Goal: Transaction & Acquisition: Purchase product/service

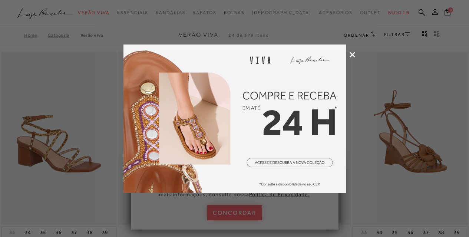
drag, startPoint x: 0, startPoint y: 0, endPoint x: 348, endPoint y: 55, distance: 352.0
click at [348, 52] on div at bounding box center [234, 118] width 469 height 237
click at [352, 53] on icon at bounding box center [353, 55] width 6 height 6
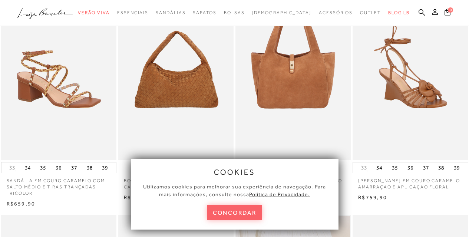
scroll to position [74, 0]
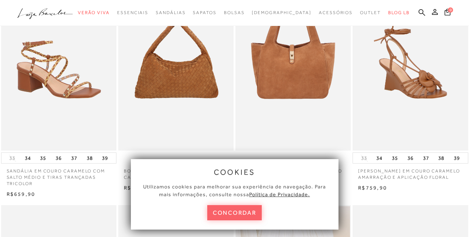
click at [245, 205] on div "cookies Utilizamos cookies para melhorar sua experiência de navegação. Para mai…" at bounding box center [235, 194] width 208 height 71
click at [245, 211] on button "concordar" at bounding box center [234, 212] width 55 height 15
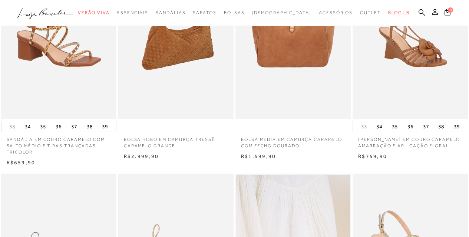
scroll to position [0, 0]
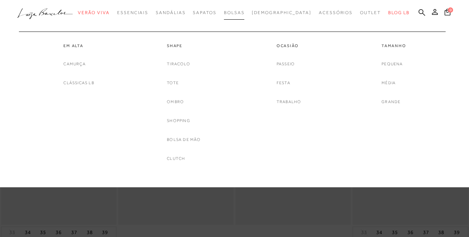
click at [241, 17] on link "Bolsas" at bounding box center [234, 13] width 21 height 14
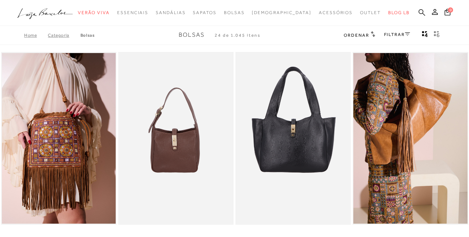
click at [419, 13] on icon at bounding box center [422, 12] width 7 height 7
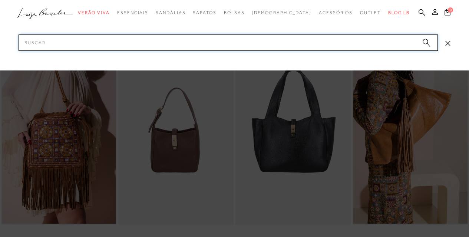
click at [326, 46] on input "Pesquisar" at bounding box center [229, 43] width 420 height 16
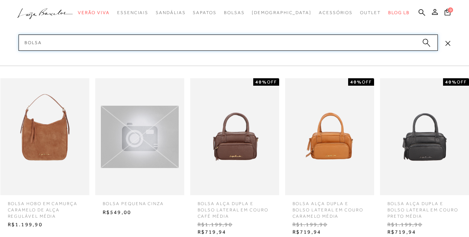
scroll to position [334, 0]
click at [59, 41] on input "BOLSA" at bounding box center [229, 43] width 420 height 16
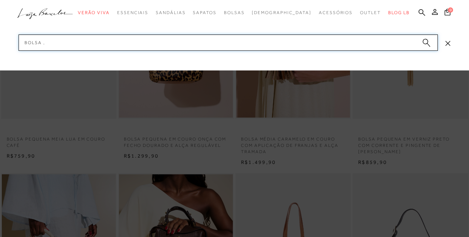
type input "BOLSA ,"
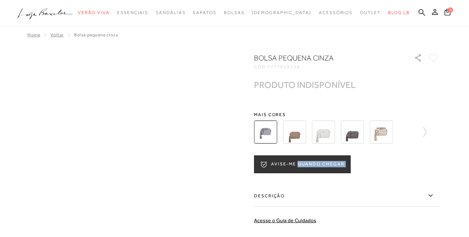
click at [182, 181] on div "bolsa pequena cinza CÓD: 7777059556 ×" at bounding box center [235, 187] width 462 height 269
click at [208, 150] on div "bolsa pequena cinza CÓD: 7777059556 ×" at bounding box center [235, 187] width 462 height 269
click at [304, 127] on img at bounding box center [294, 132] width 23 height 23
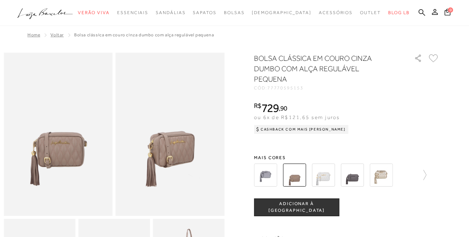
click at [350, 178] on img at bounding box center [352, 175] width 23 height 23
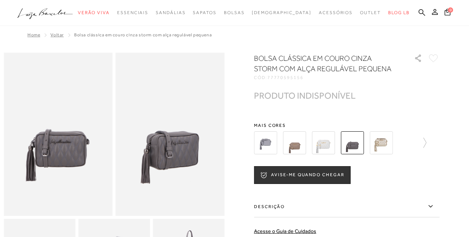
click at [386, 145] on img at bounding box center [381, 142] width 23 height 23
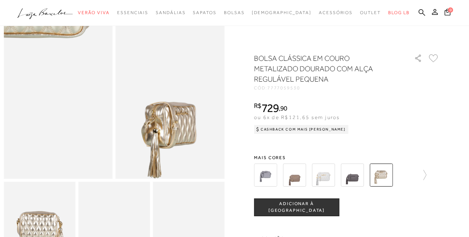
scroll to position [74, 0]
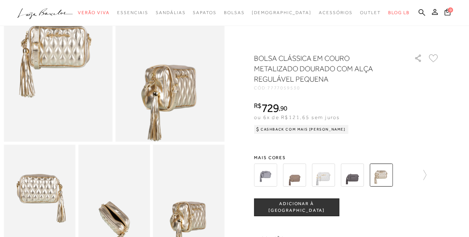
click at [430, 178] on div at bounding box center [347, 174] width 186 height 27
click at [425, 175] on icon at bounding box center [421, 175] width 10 height 10
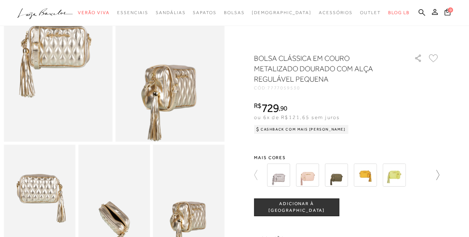
click at [438, 175] on icon at bounding box center [434, 175] width 10 height 10
click at [438, 175] on div at bounding box center [351, 174] width 173 height 27
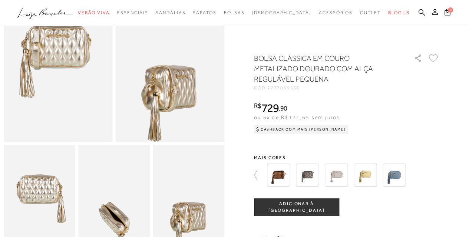
scroll to position [0, 0]
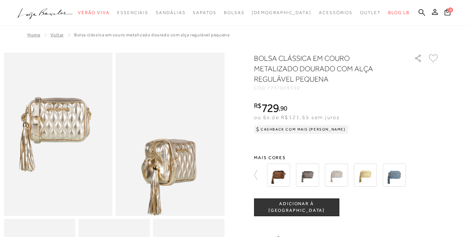
click at [413, 11] on ul ".a{fill-rule:evenodd;} Verão Viva Em alta Favoritos das Influenciadoras Apostas…" at bounding box center [228, 13] width 423 height 14
click at [414, 11] on ul ".a{fill-rule:evenodd;} Verão Viva Em alta Favoritos das Influenciadoras Apostas…" at bounding box center [228, 13] width 423 height 14
click at [419, 10] on ul ".a{fill-rule:evenodd;} Verão Viva Em alta Favoritos das Influenciadoras Apostas…" at bounding box center [228, 13] width 423 height 14
click at [421, 10] on icon at bounding box center [422, 12] width 7 height 7
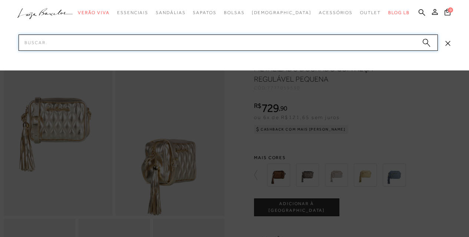
click at [301, 49] on input "Pesquisar" at bounding box center [229, 43] width 420 height 16
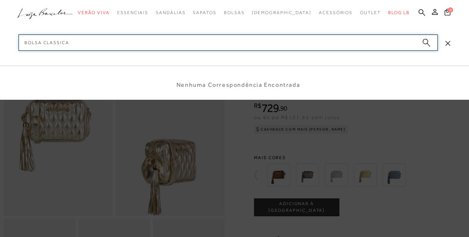
type input "BOLSA CLASSICA"
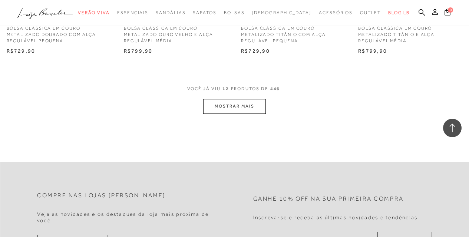
scroll to position [705, 0]
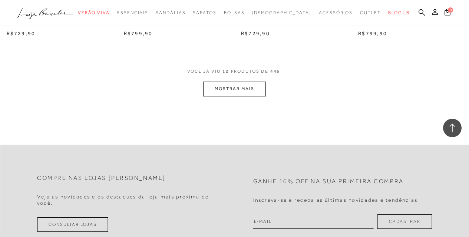
click at [233, 91] on button "MOSTRAR MAIS" at bounding box center [234, 89] width 62 height 14
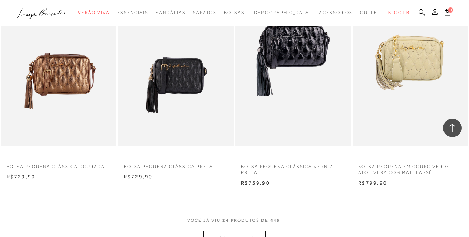
scroll to position [1299, 0]
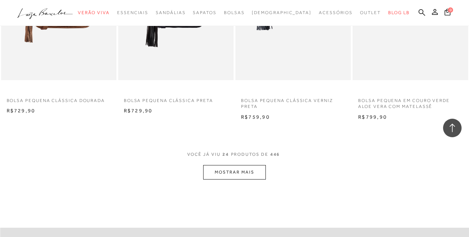
click at [220, 178] on button "MOSTRAR MAIS" at bounding box center [234, 172] width 62 height 14
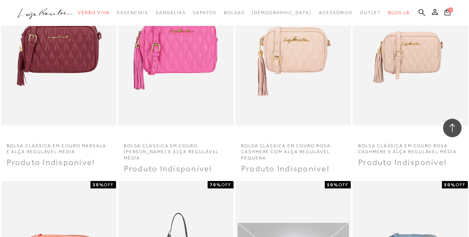
scroll to position [1707, 0]
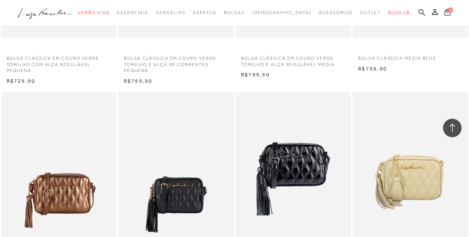
click at [195, 178] on img at bounding box center [176, 179] width 114 height 171
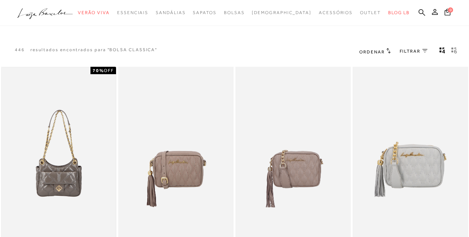
click at [107, 225] on img at bounding box center [59, 153] width 114 height 171
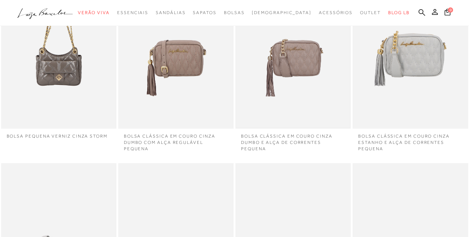
scroll to position [111, 0]
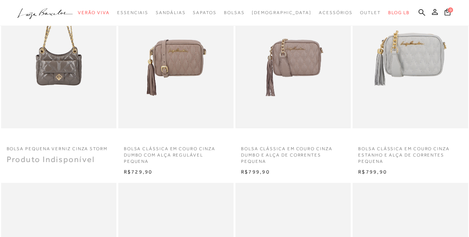
click at [286, 72] on img at bounding box center [293, 42] width 114 height 171
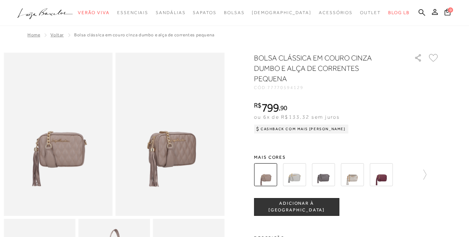
drag, startPoint x: 151, startPoint y: 157, endPoint x: 166, endPoint y: 153, distance: 16.0
click at [151, 157] on img at bounding box center [170, 134] width 109 height 163
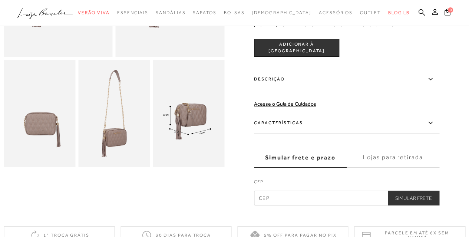
scroll to position [186, 0]
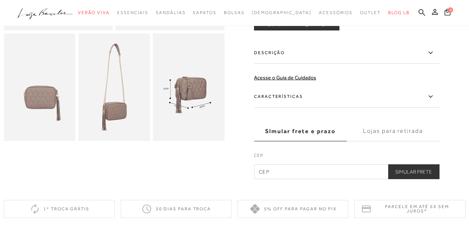
click at [113, 121] on img at bounding box center [114, 87] width 72 height 108
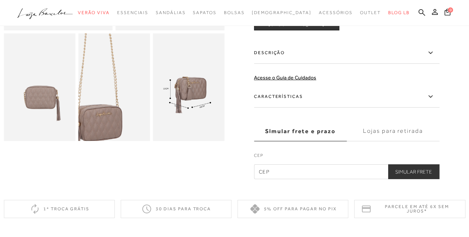
click at [131, 105] on img at bounding box center [97, 74] width 143 height 215
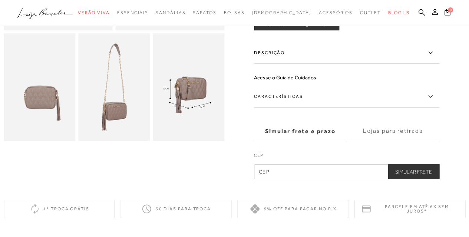
click at [284, 171] on input "text" at bounding box center [347, 171] width 186 height 15
type input "35230-000"
click at [412, 172] on button "Simular Frete" at bounding box center [414, 171] width 52 height 15
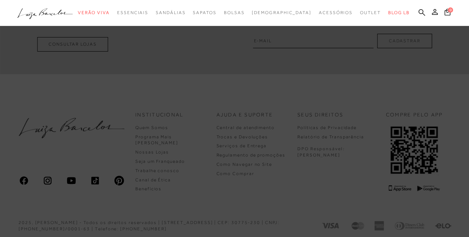
scroll to position [520, 0]
click at [252, 174] on div at bounding box center [234, 118] width 469 height 237
